Goal: Transaction & Acquisition: Purchase product/service

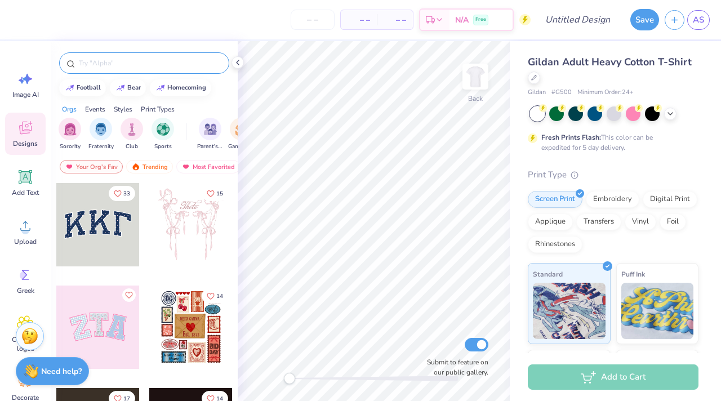
click at [109, 64] on input "text" at bounding box center [150, 62] width 144 height 11
type input "snoopy"
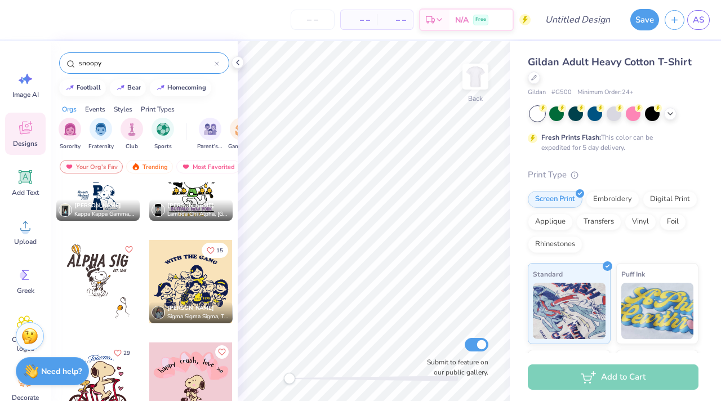
scroll to position [252, 0]
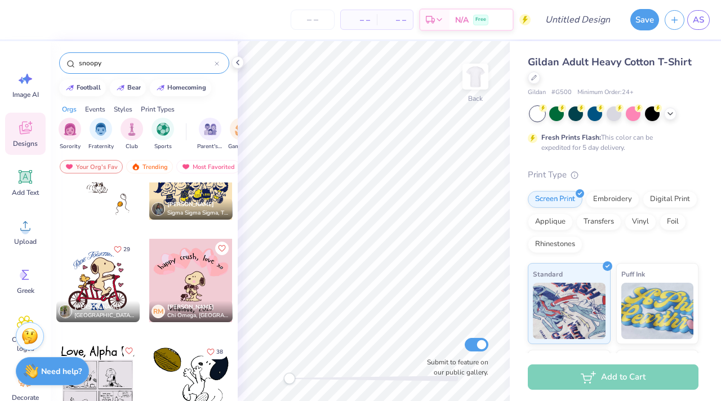
click at [184, 374] on div at bounding box center [190, 382] width 83 height 83
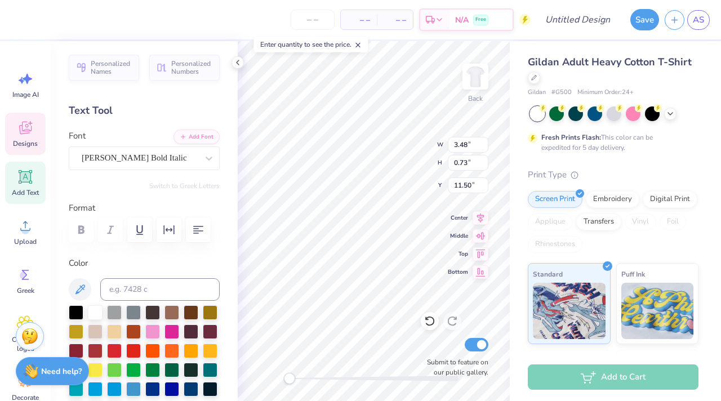
scroll to position [0, 1]
type textarea "Delta Gamma"
type input "3.73"
type input "0.58"
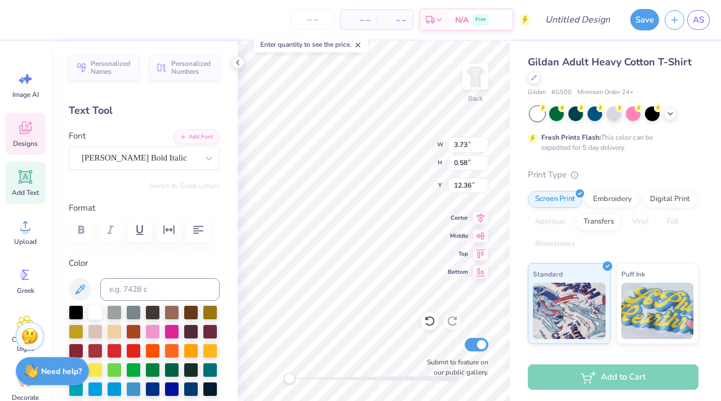
type input "12.36"
type textarea "V"
type textarea "Anchor Bowl 2025"
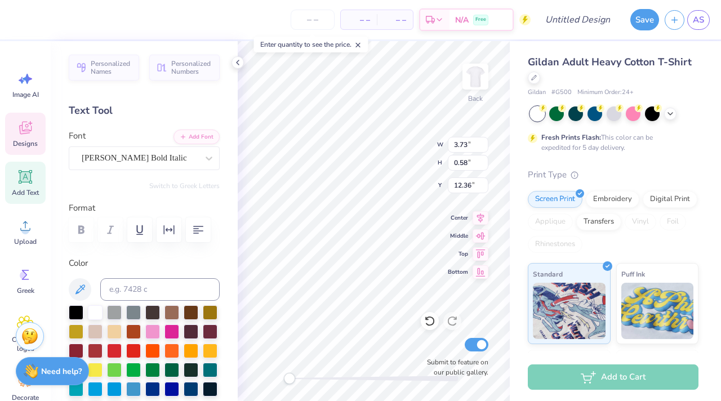
scroll to position [0, 3]
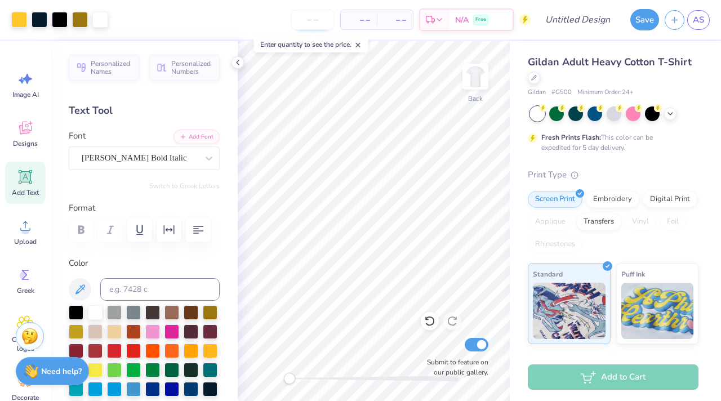
click at [309, 27] on input "number" at bounding box center [313, 20] width 44 height 20
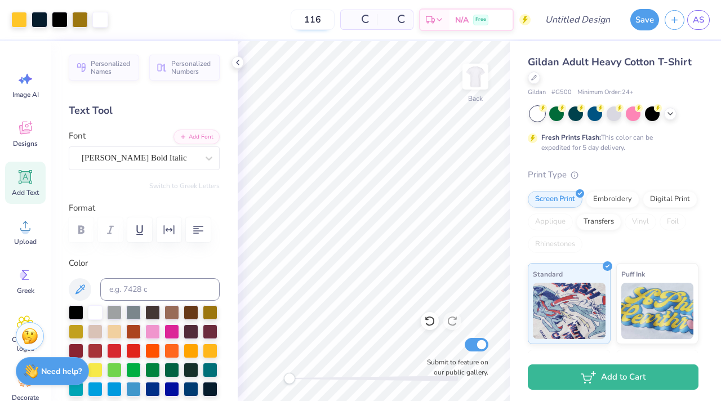
type input "116"
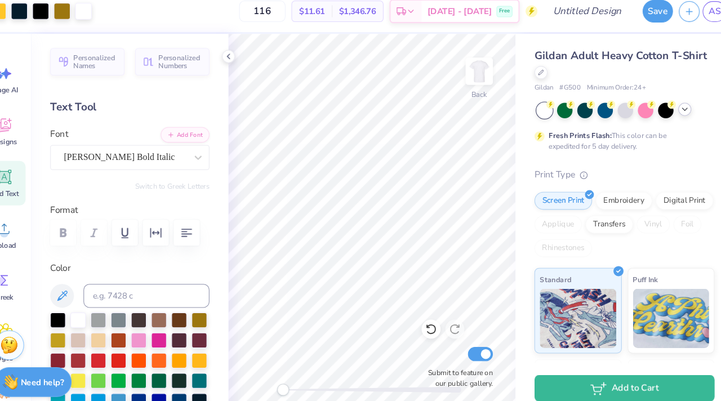
click at [670, 117] on div at bounding box center [670, 112] width 12 height 12
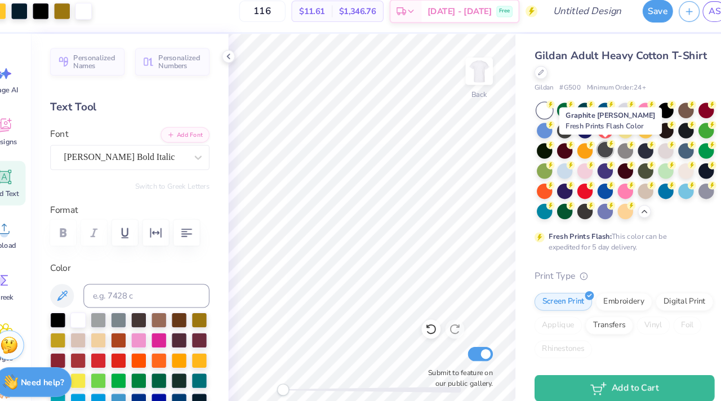
click at [594, 154] on div at bounding box center [594, 151] width 15 height 15
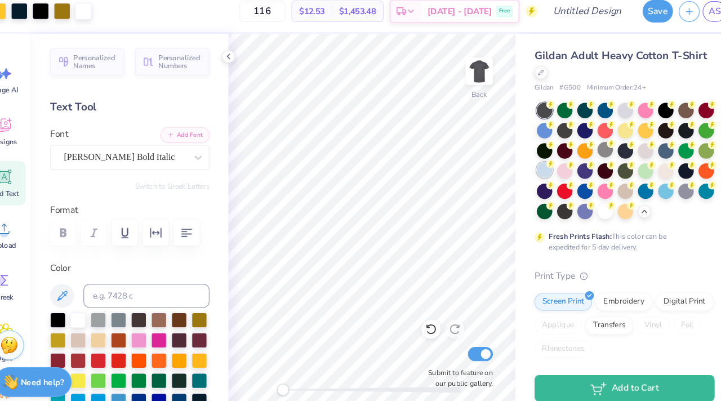
click at [537, 173] on div at bounding box center [537, 170] width 15 height 15
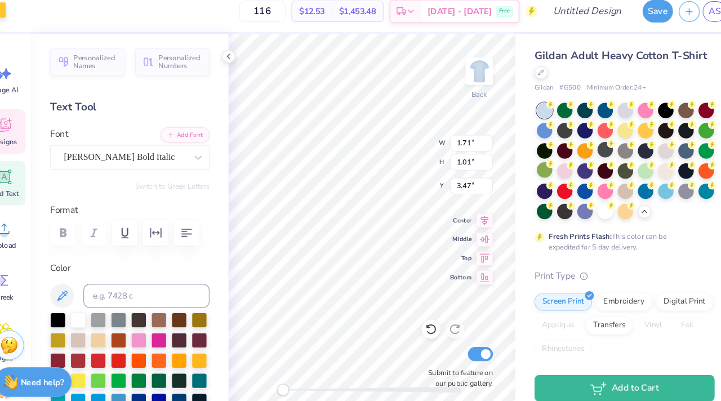
click at [21, 17] on div at bounding box center [19, 19] width 16 height 16
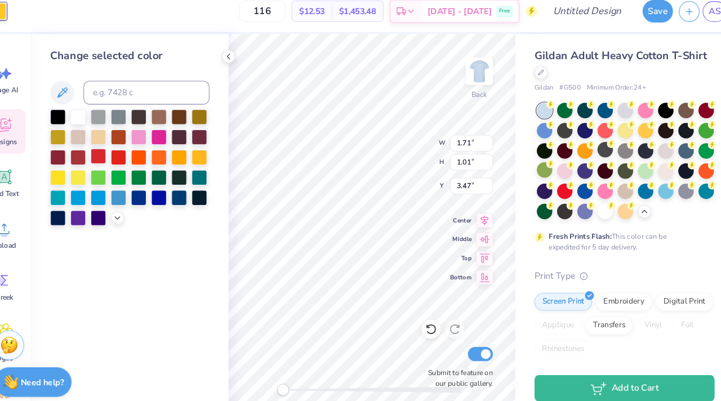
click at [113, 158] on div at bounding box center [114, 157] width 15 height 15
click at [114, 158] on div at bounding box center [114, 157] width 15 height 15
click at [24, 23] on div at bounding box center [19, 20] width 16 height 16
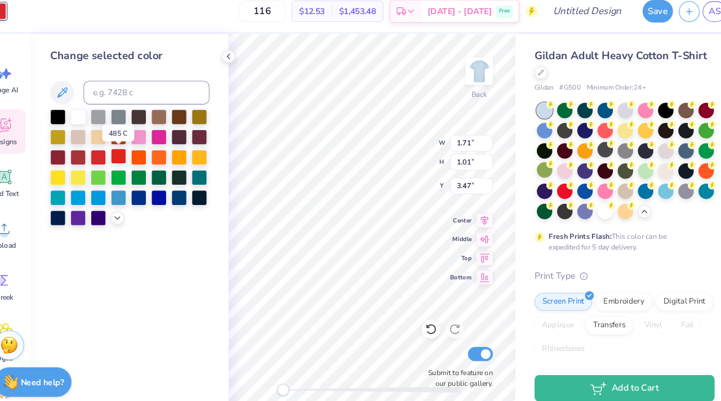
click at [135, 158] on div at bounding box center [133, 157] width 15 height 15
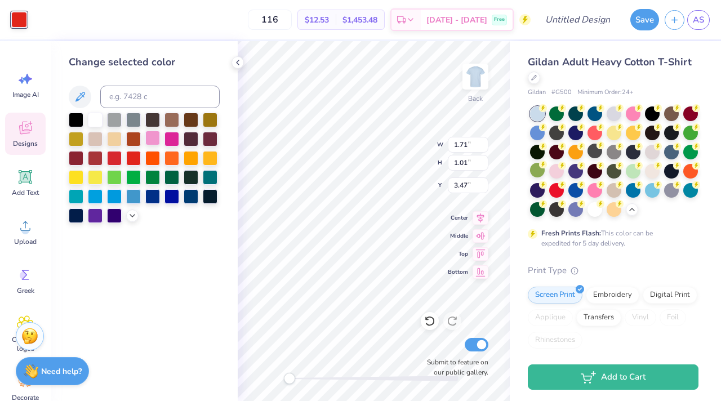
click at [151, 140] on div at bounding box center [152, 138] width 15 height 15
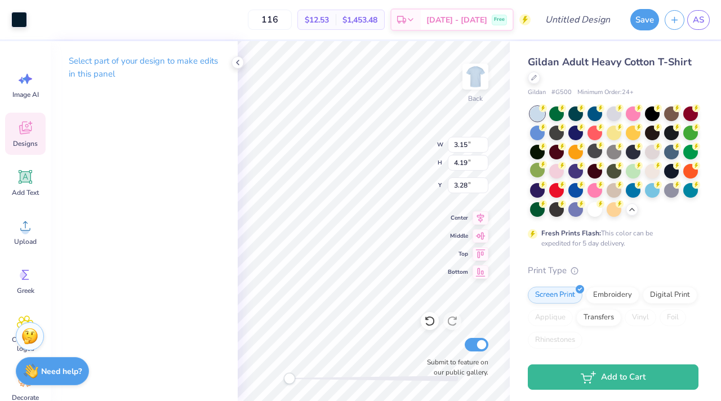
type input "6.46"
type input "7.88"
type input "3.23"
type input "1.71"
type input "1.01"
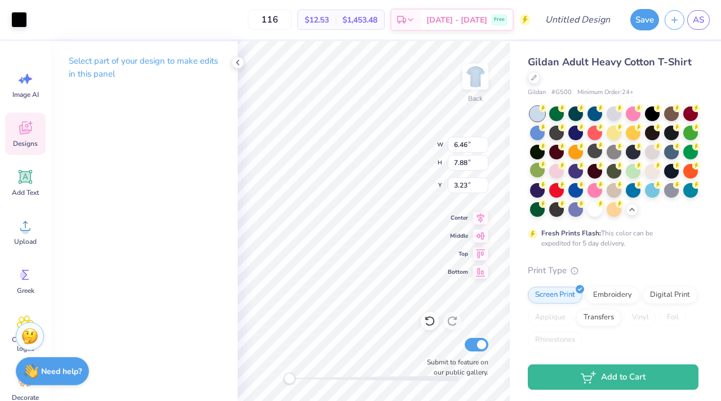
type input "3.47"
click at [19, 13] on div at bounding box center [19, 19] width 16 height 16
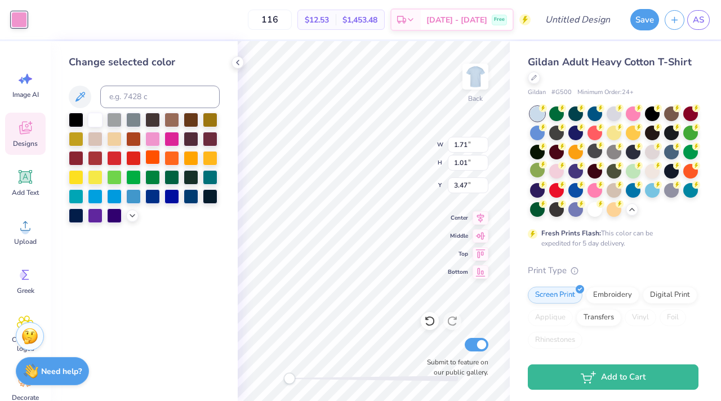
click at [145, 155] on div at bounding box center [152, 157] width 15 height 15
click at [130, 155] on div at bounding box center [133, 157] width 15 height 15
click at [120, 138] on div at bounding box center [114, 138] width 15 height 15
click at [179, 211] on div at bounding box center [144, 168] width 151 height 110
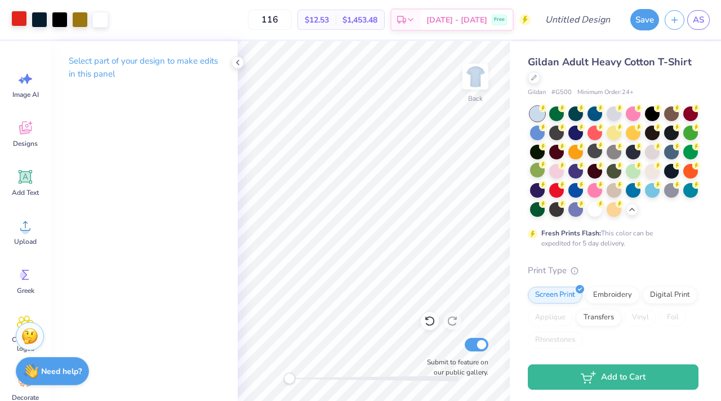
click at [17, 20] on div at bounding box center [19, 19] width 16 height 16
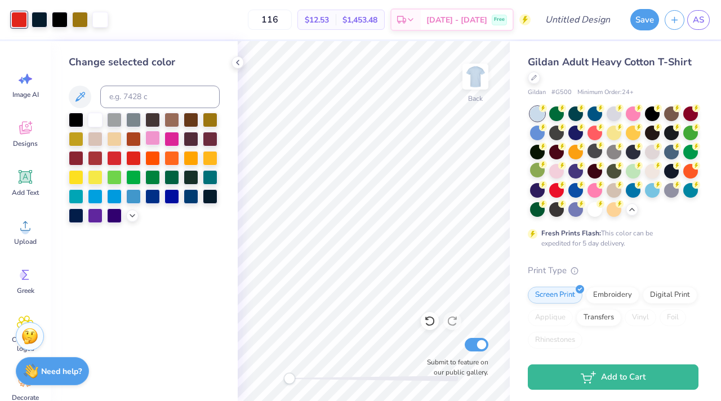
click at [154, 140] on div at bounding box center [152, 138] width 15 height 15
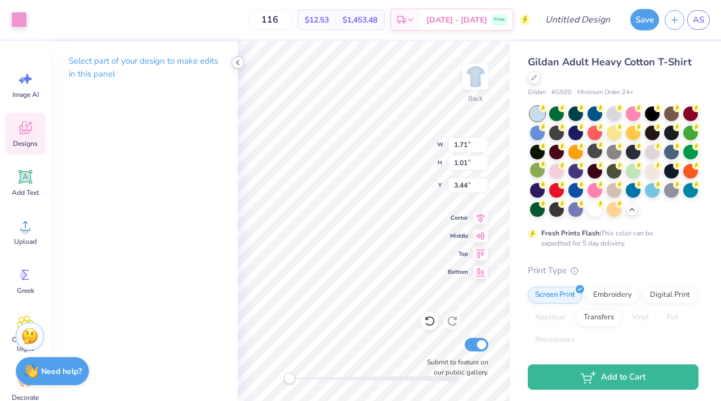
click at [237, 61] on icon at bounding box center [237, 62] width 9 height 9
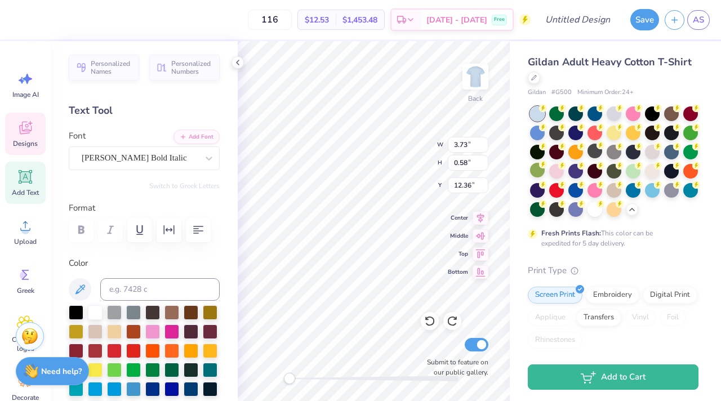
scroll to position [0, 0]
type textarea "V"
type textarea "Anchor Bowl 2025"
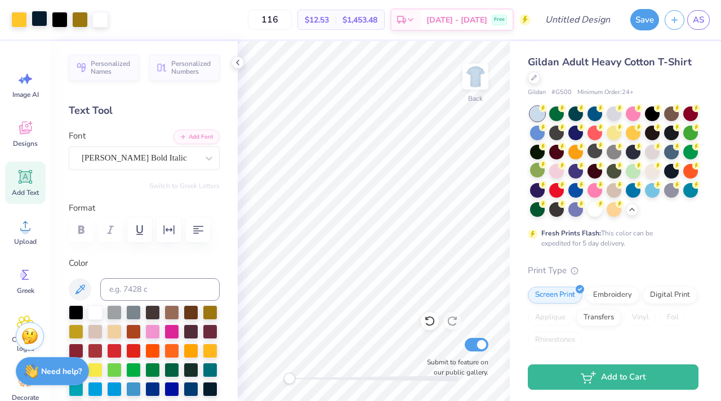
click at [42, 23] on div at bounding box center [40, 19] width 16 height 16
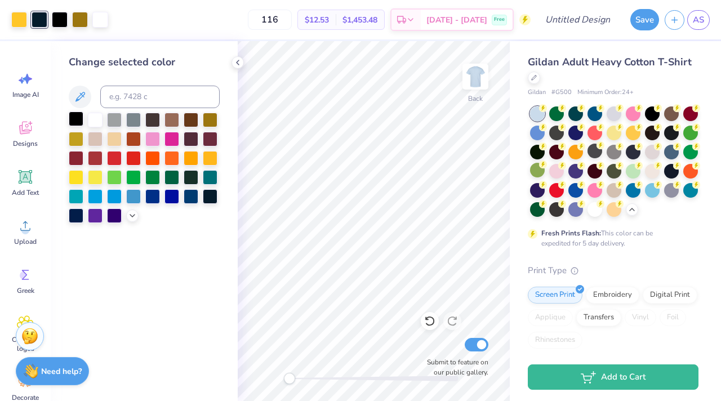
click at [76, 120] on div at bounding box center [76, 118] width 15 height 15
click at [21, 20] on div at bounding box center [19, 19] width 16 height 16
click at [173, 136] on div at bounding box center [171, 138] width 15 height 15
click at [149, 139] on div at bounding box center [152, 138] width 15 height 15
click at [233, 64] on icon at bounding box center [237, 62] width 9 height 9
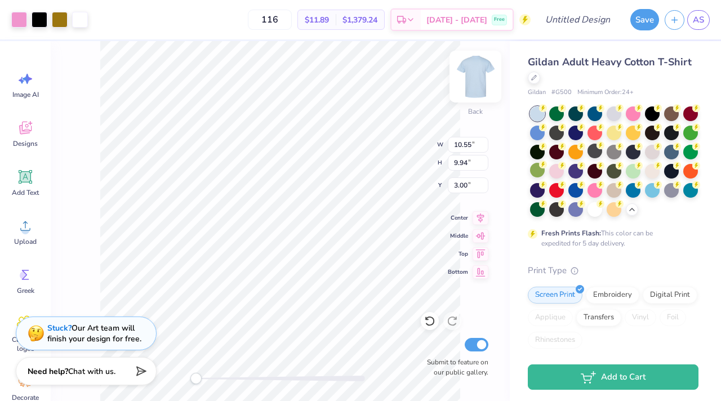
click at [467, 79] on img at bounding box center [475, 76] width 45 height 45
click at [476, 79] on img at bounding box center [475, 76] width 45 height 45
type input "3.83"
type input "4.55"
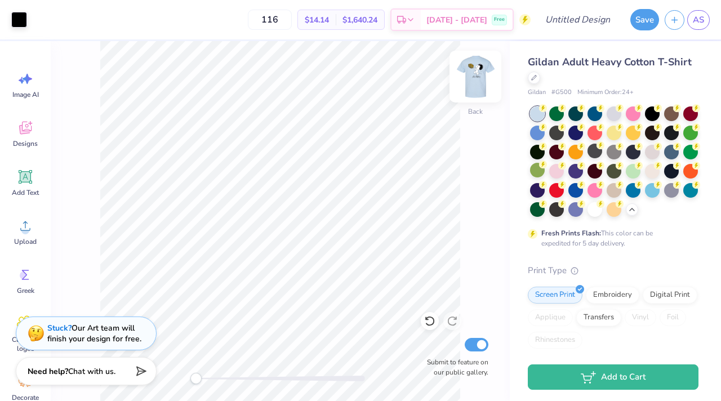
click at [471, 75] on img at bounding box center [475, 76] width 45 height 45
click at [480, 72] on img at bounding box center [475, 76] width 45 height 45
click at [480, 72] on img at bounding box center [475, 76] width 23 height 23
click at [88, 145] on div "Front Submit to feature on our public gallery." at bounding box center [280, 221] width 459 height 360
click at [479, 70] on img at bounding box center [475, 76] width 45 height 45
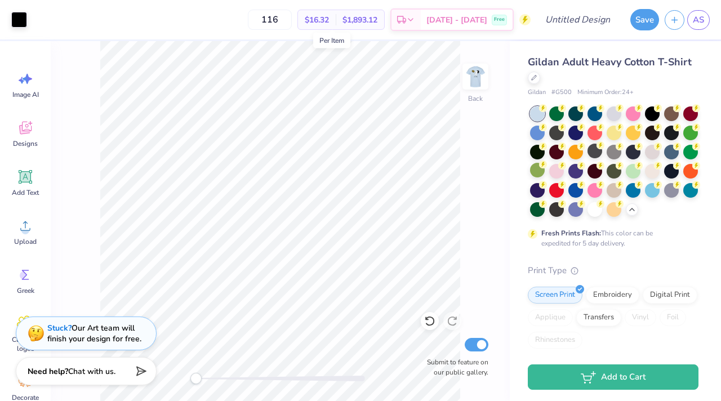
click at [329, 21] on span "$16.32" at bounding box center [317, 20] width 24 height 12
click at [468, 74] on img at bounding box center [475, 76] width 45 height 45
click at [476, 79] on img at bounding box center [475, 76] width 45 height 45
click at [476, 79] on img at bounding box center [475, 76] width 23 height 23
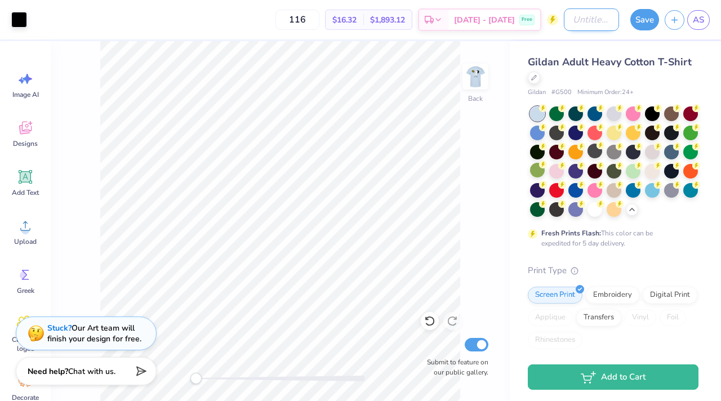
click at [570, 24] on input "Design Title" at bounding box center [591, 19] width 55 height 23
type input "Snoop"
click at [639, 24] on button "Save" at bounding box center [644, 17] width 29 height 21
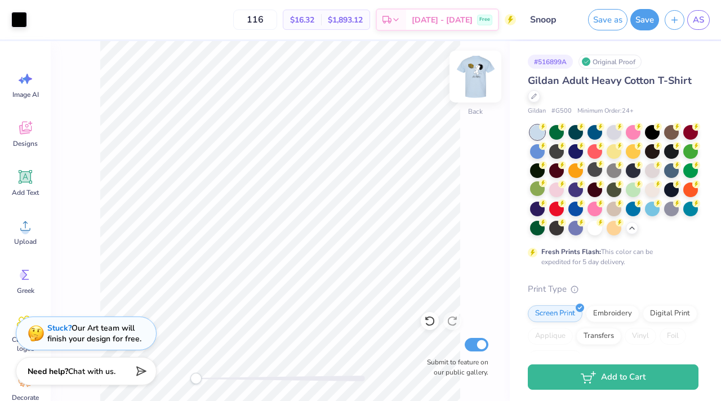
click at [473, 74] on img at bounding box center [475, 76] width 45 height 45
click at [17, 19] on div at bounding box center [19, 19] width 16 height 16
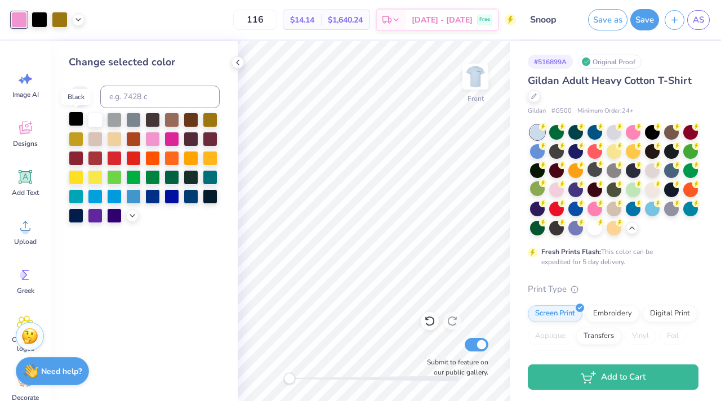
click at [79, 118] on div at bounding box center [76, 118] width 15 height 15
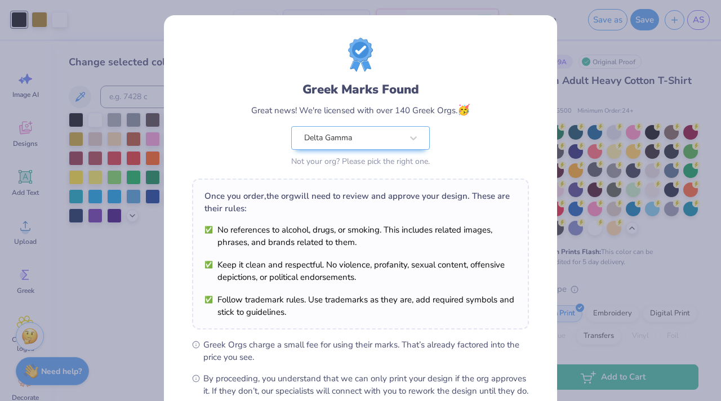
click at [363, 319] on div "Once you order, the org will need to review and approve your design. These are …" at bounding box center [360, 254] width 337 height 151
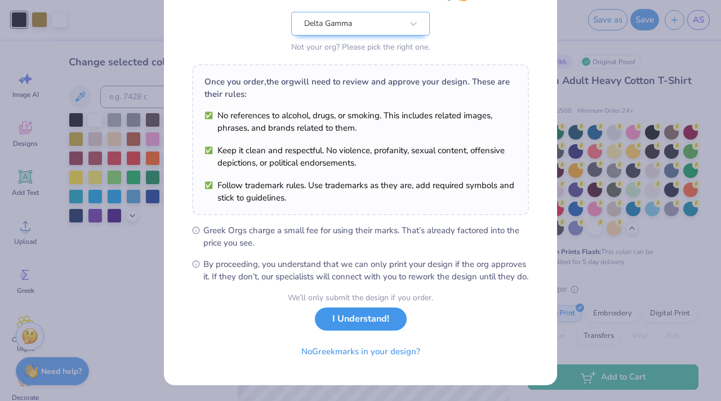
click at [366, 322] on button "I Understand!" at bounding box center [361, 318] width 92 height 23
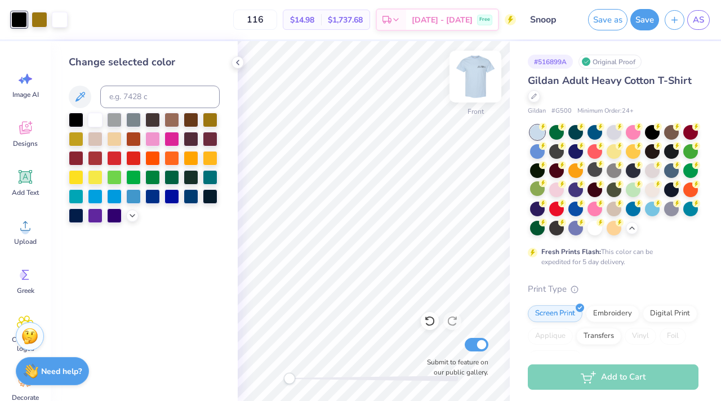
click at [476, 76] on img at bounding box center [475, 76] width 45 height 45
click at [471, 81] on img at bounding box center [475, 76] width 45 height 45
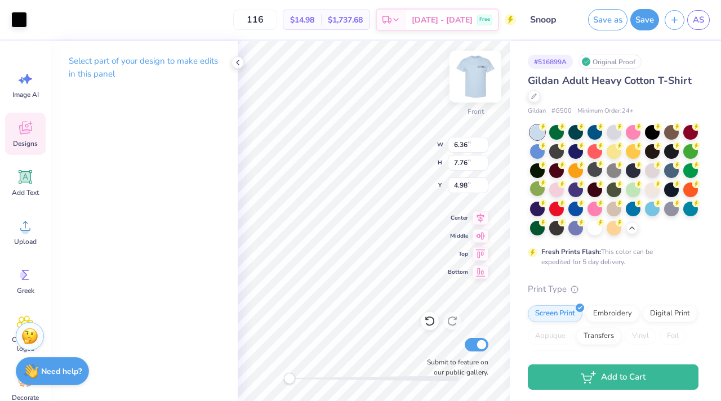
type input "3.10"
type input "4.13"
type input "5.03"
type input "1.68"
type input "1.00"
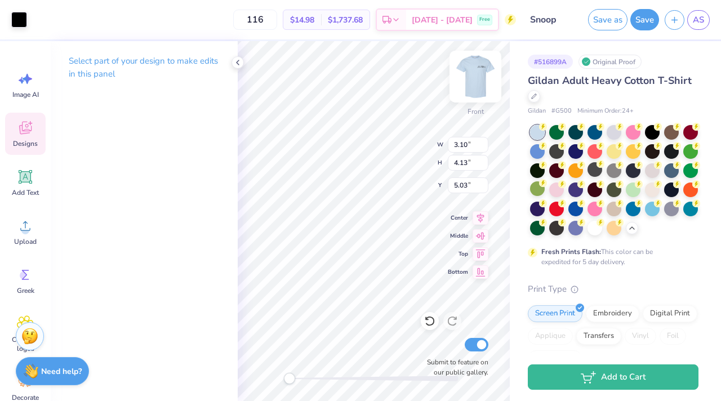
type input "5.22"
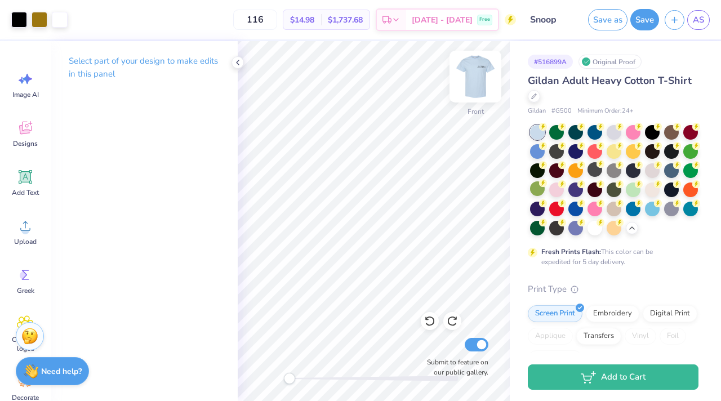
click at [479, 73] on img at bounding box center [475, 76] width 45 height 45
click at [698, 22] on span "AS" at bounding box center [698, 20] width 11 height 13
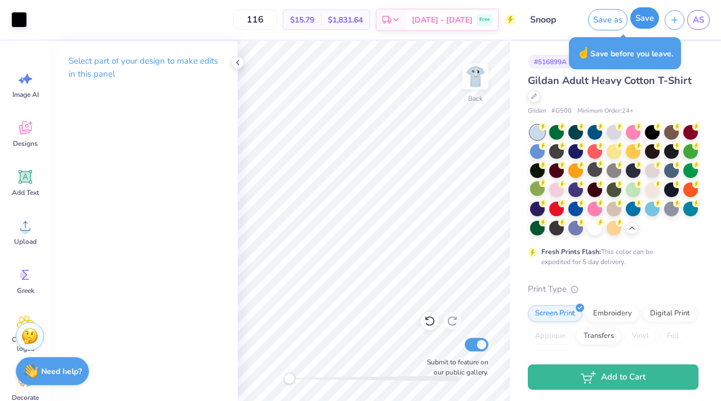
click at [638, 25] on button "Save" at bounding box center [644, 17] width 29 height 21
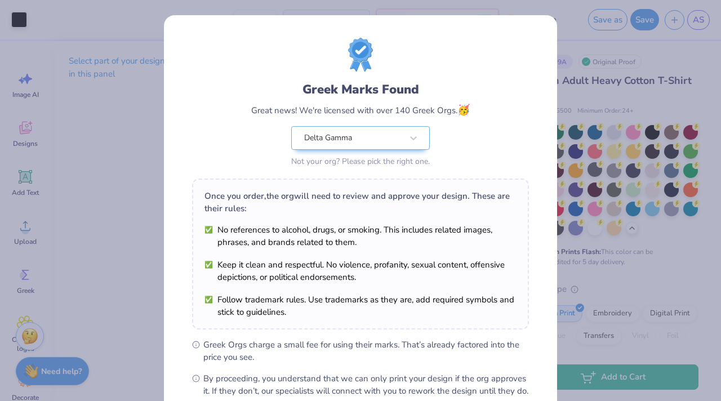
scroll to position [126, 0]
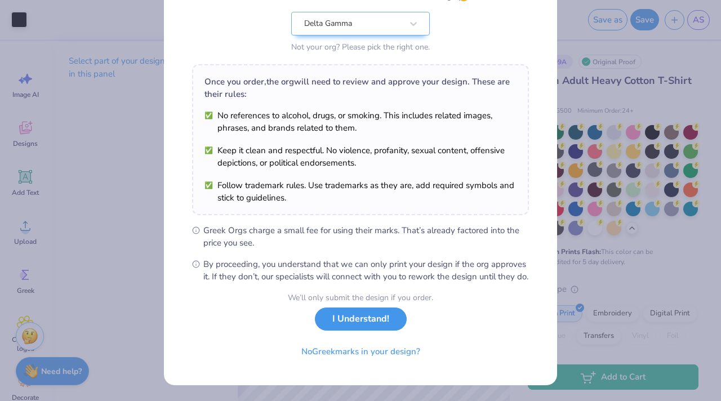
click at [337, 319] on button "I Understand!" at bounding box center [361, 318] width 92 height 23
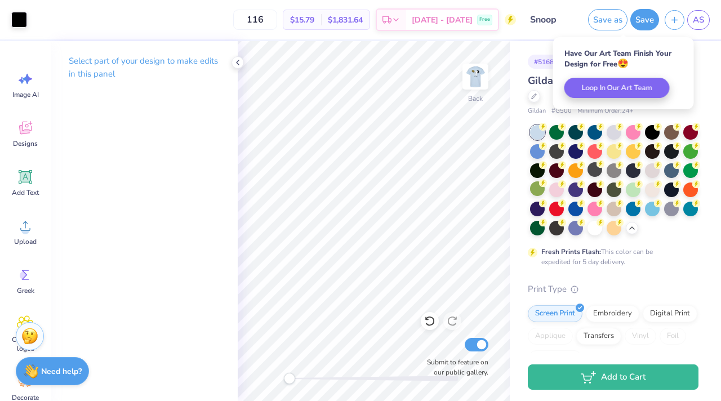
scroll to position [0, 0]
click at [702, 21] on span "AS" at bounding box center [698, 20] width 11 height 13
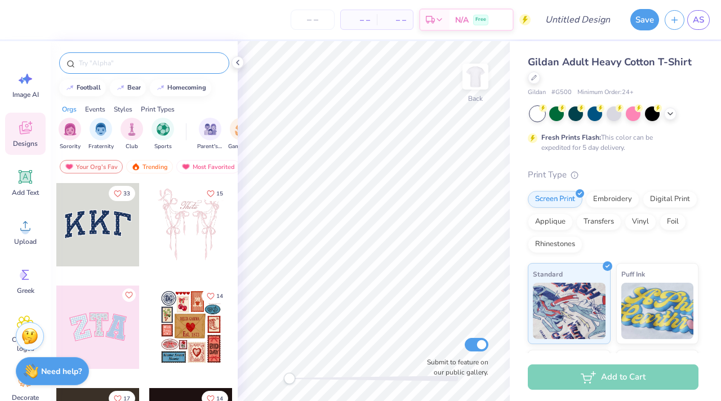
click at [111, 66] on input "text" at bounding box center [150, 62] width 144 height 11
type input "snoopy"
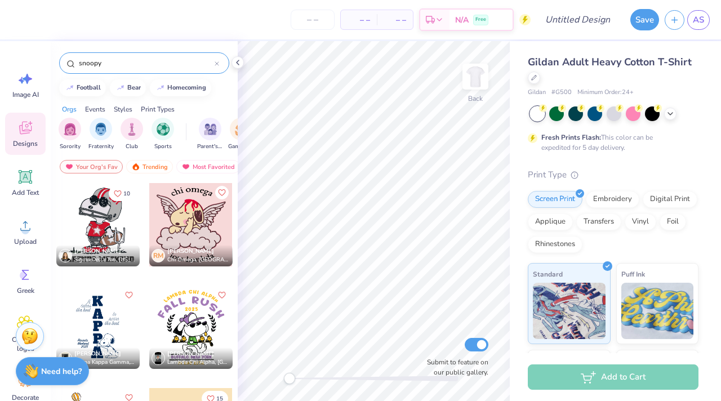
click at [95, 222] on div at bounding box center [97, 224] width 83 height 83
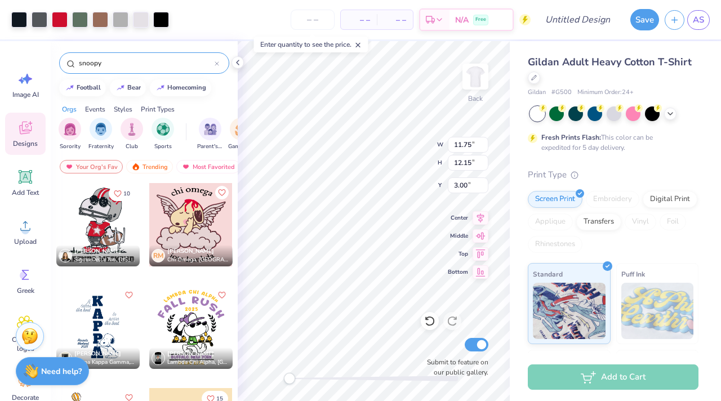
click at [219, 63] on div "snoopy" at bounding box center [144, 62] width 170 height 21
click at [215, 64] on icon at bounding box center [217, 63] width 5 height 5
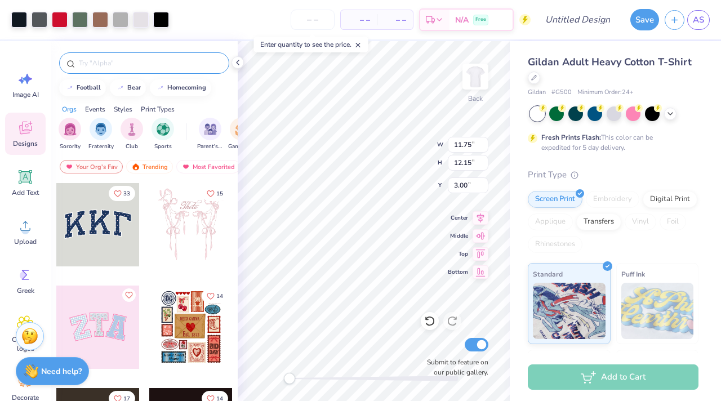
click at [111, 64] on input "text" at bounding box center [150, 62] width 144 height 11
type input "polo bear"
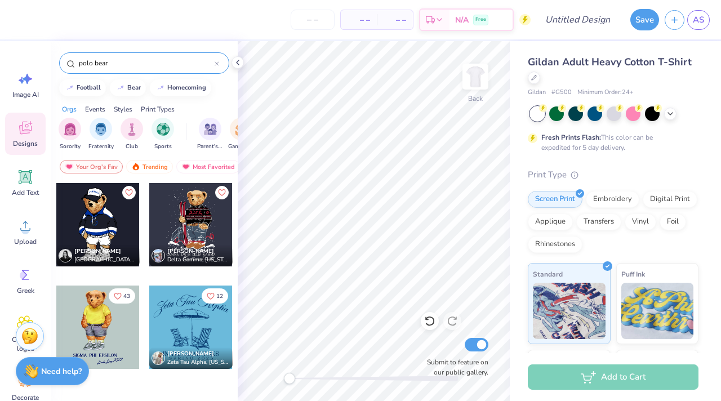
click at [187, 218] on div at bounding box center [190, 224] width 83 height 83
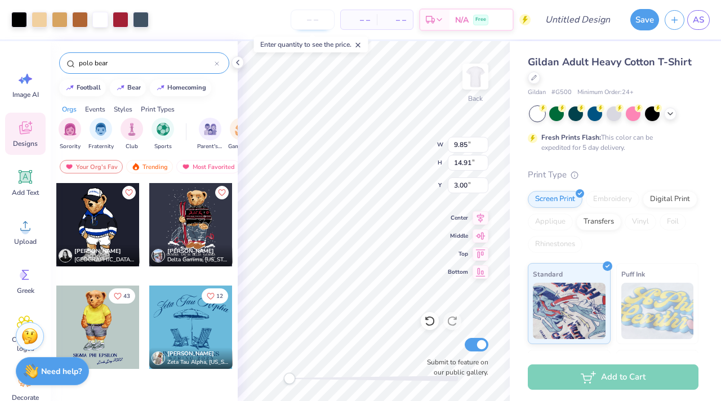
click at [311, 25] on input "number" at bounding box center [313, 20] width 44 height 20
type input "1"
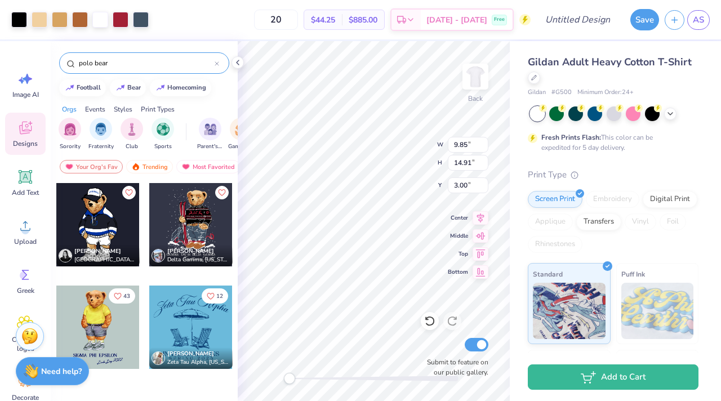
type input "2"
click at [346, 29] on div "$54.27 Per Item $651.24 Total" at bounding box center [344, 20] width 81 height 20
click at [298, 16] on input "12" at bounding box center [276, 20] width 44 height 20
type input "120"
click at [237, 61] on polyline at bounding box center [238, 62] width 2 height 5
